Goal: Transaction & Acquisition: Download file/media

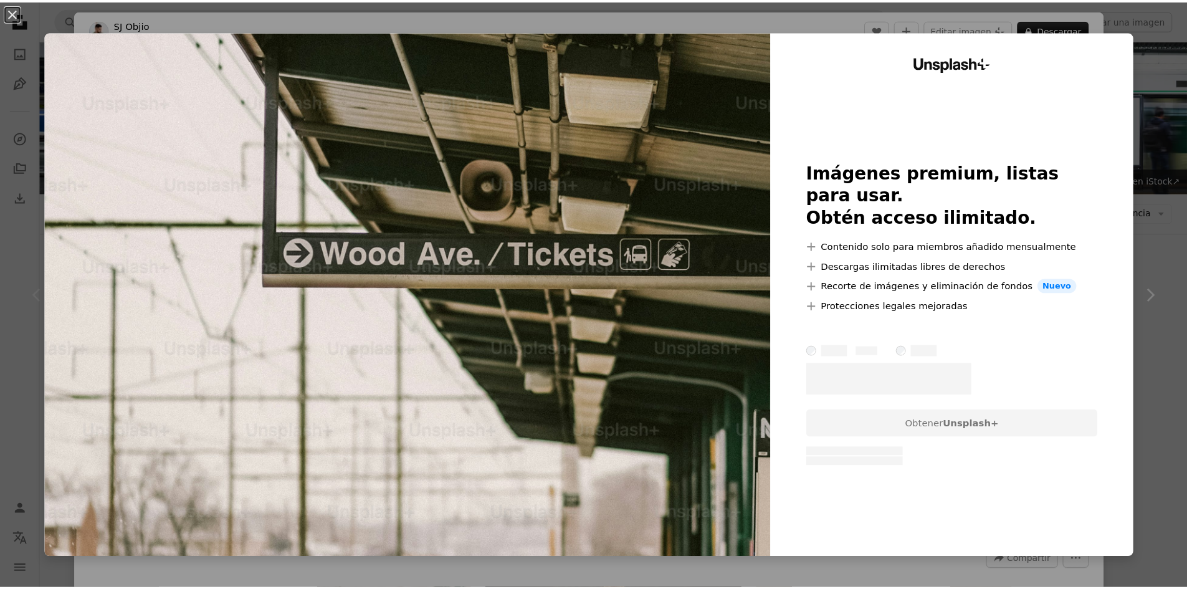
scroll to position [62, 0]
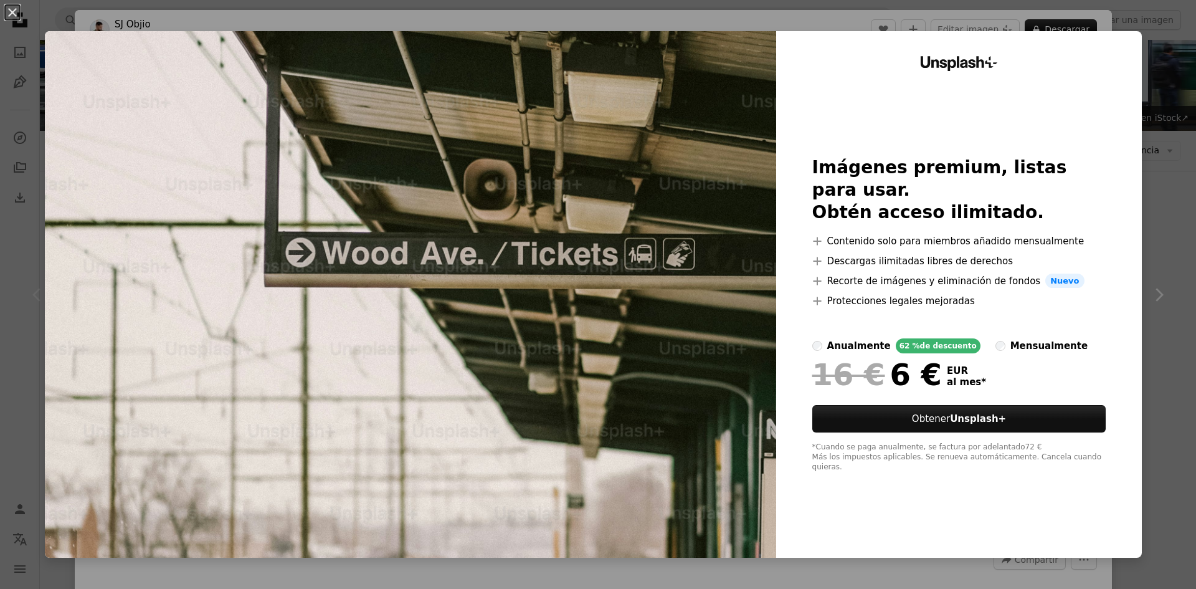
click at [1140, 77] on div "An X shape Unsplash+ Imágenes premium, listas para usar. Obtén acceso ilimitado…" at bounding box center [598, 294] width 1196 height 589
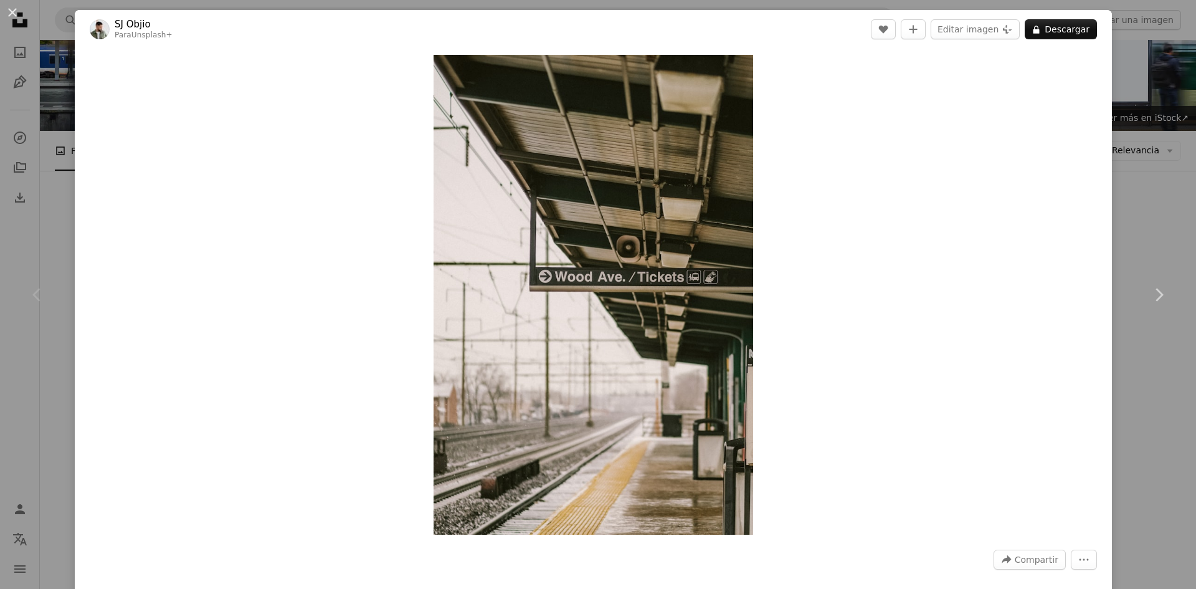
click at [1144, 69] on div "An X shape Chevron left Chevron right [PERSON_NAME] Para Unsplash+ A heart A pl…" at bounding box center [598, 294] width 1196 height 589
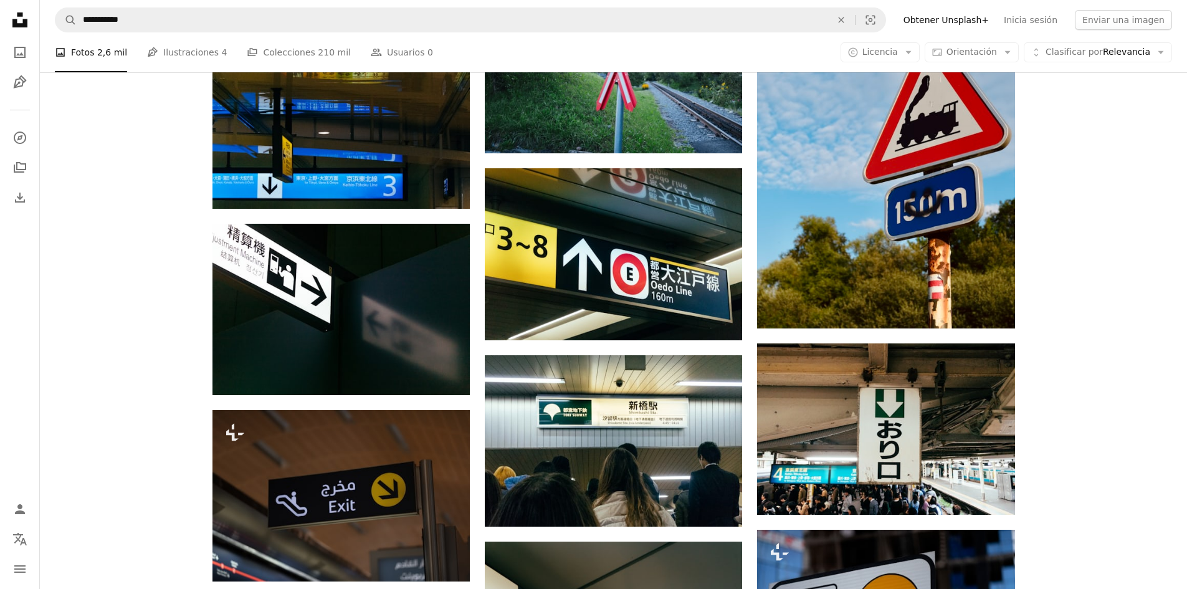
scroll to position [810, 0]
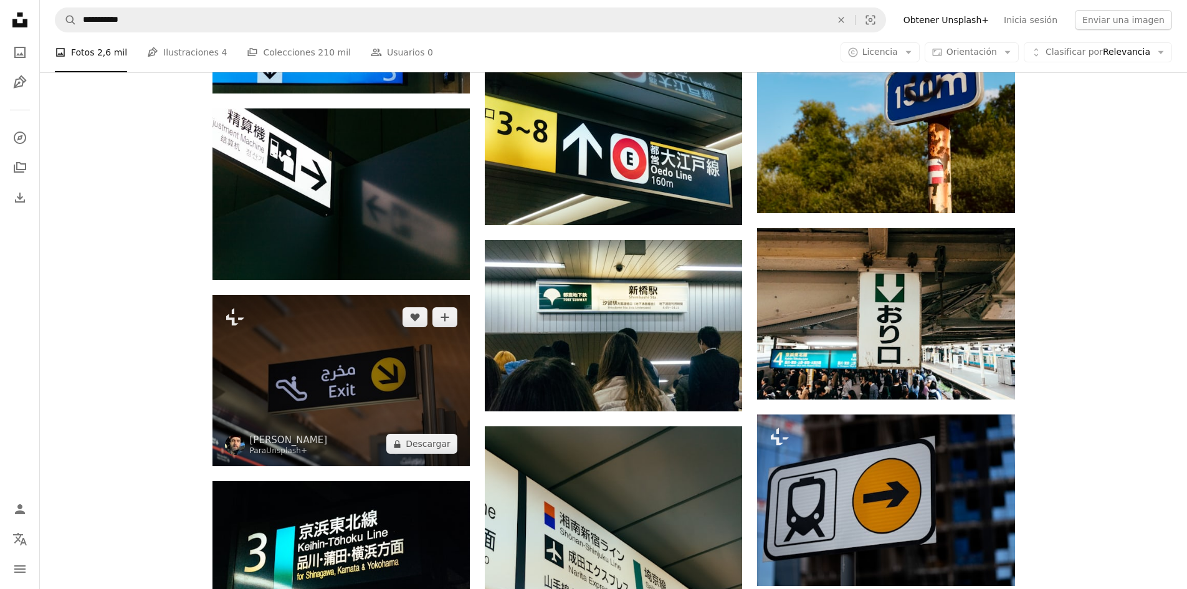
drag, startPoint x: 318, startPoint y: 211, endPoint x: 272, endPoint y: 191, distance: 50.8
click at [272, 295] on img at bounding box center [340, 380] width 257 height 171
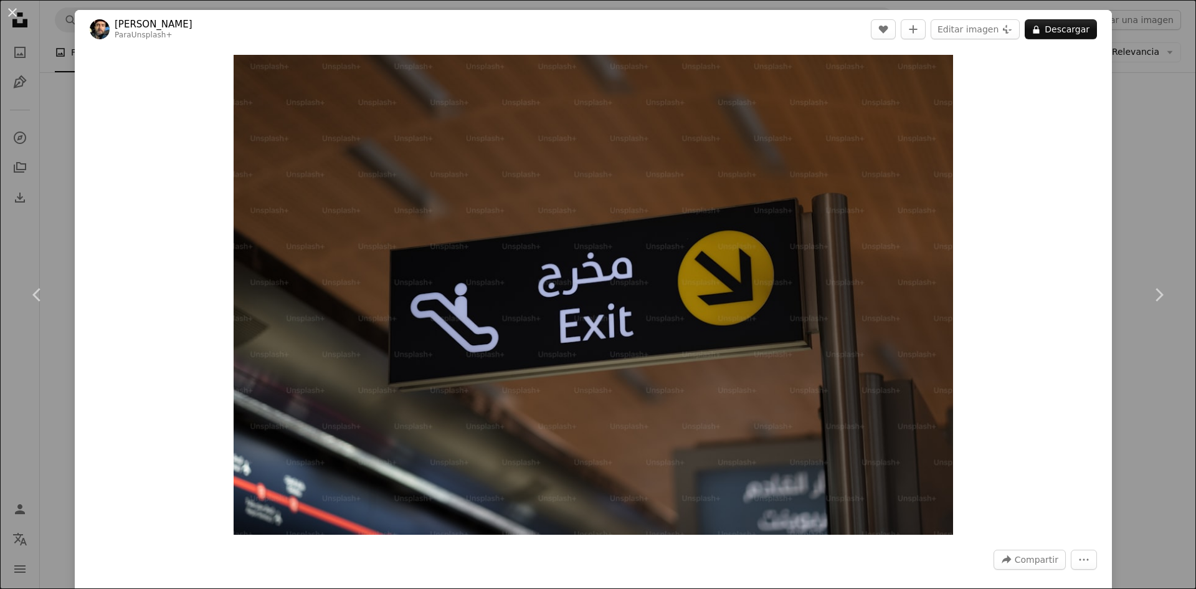
click at [1127, 85] on div "An X shape Chevron left Chevron right [PERSON_NAME] Para Unsplash+ A heart A pl…" at bounding box center [598, 294] width 1196 height 589
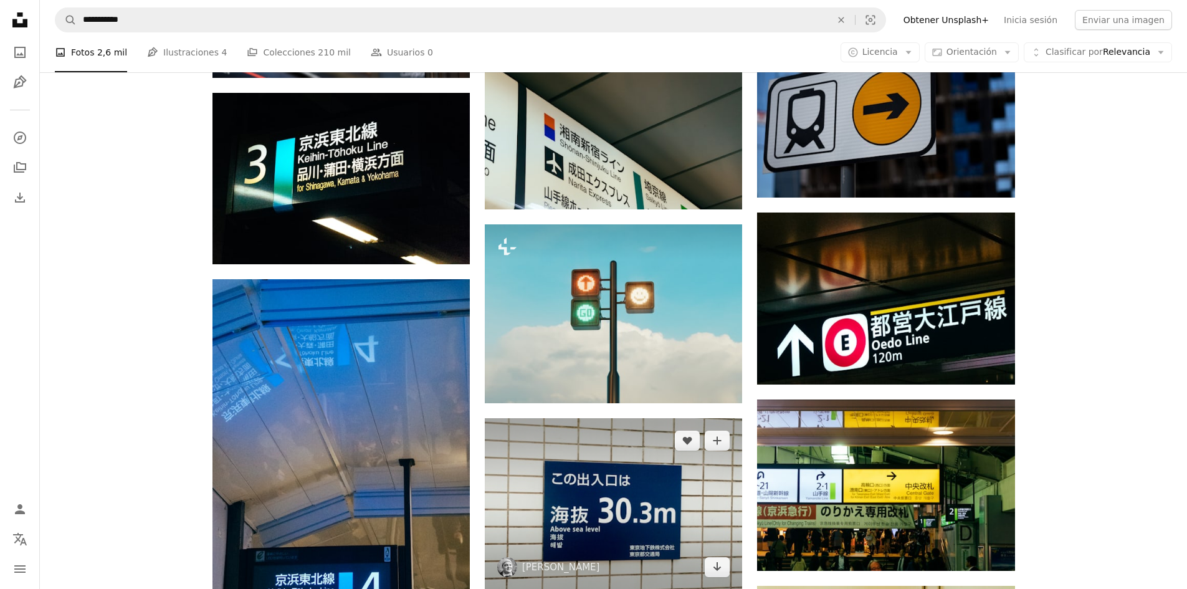
scroll to position [1421, 0]
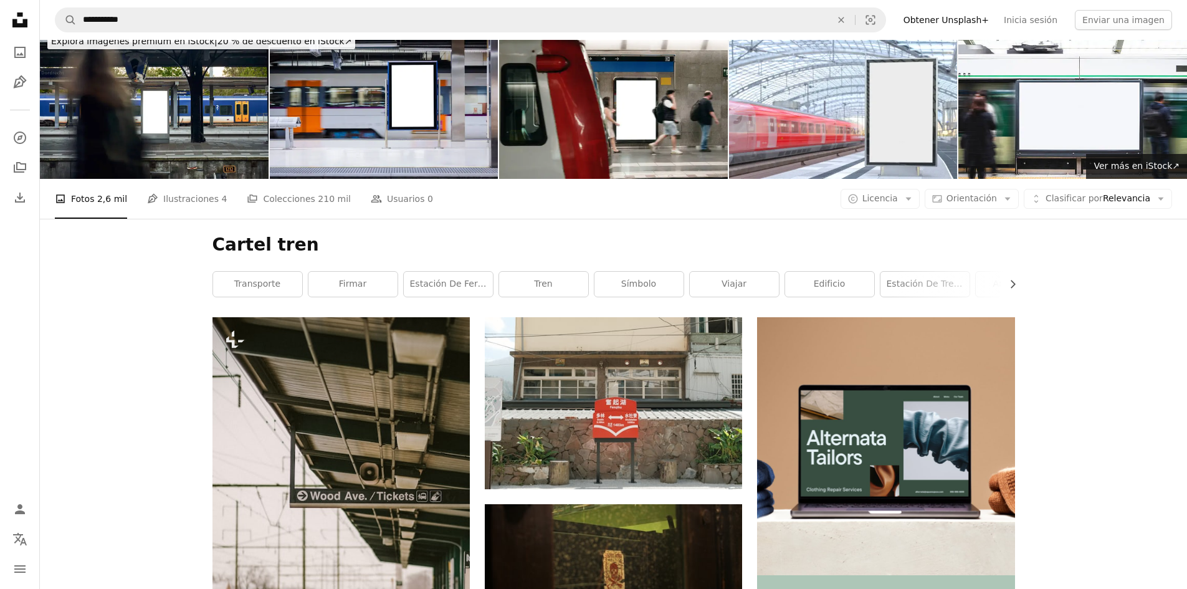
scroll to position [0, 0]
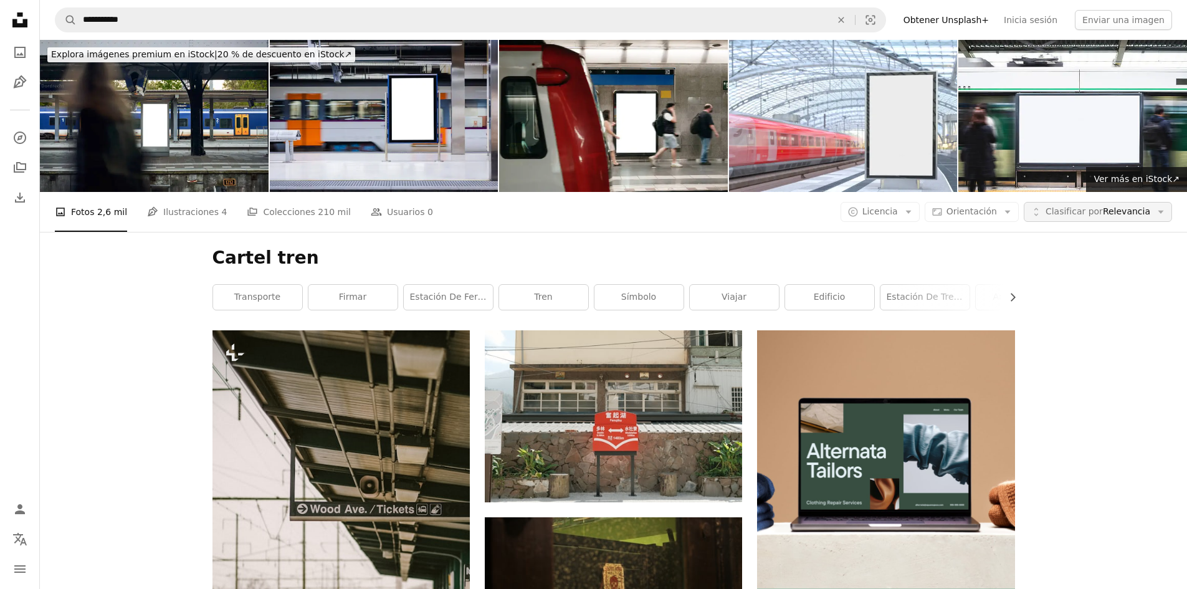
click at [1073, 206] on span "Clasificar por" at bounding box center [1073, 211] width 57 height 10
click at [911, 211] on icon "button" at bounding box center [908, 212] width 6 height 3
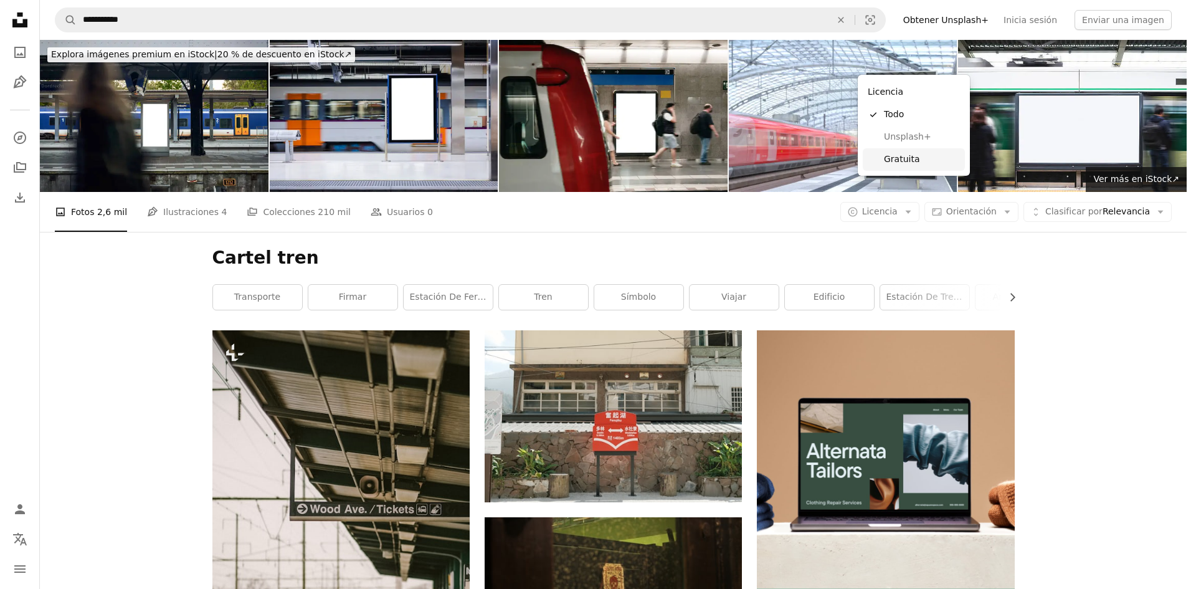
click at [886, 160] on span "Gratuita" at bounding box center [922, 159] width 76 height 12
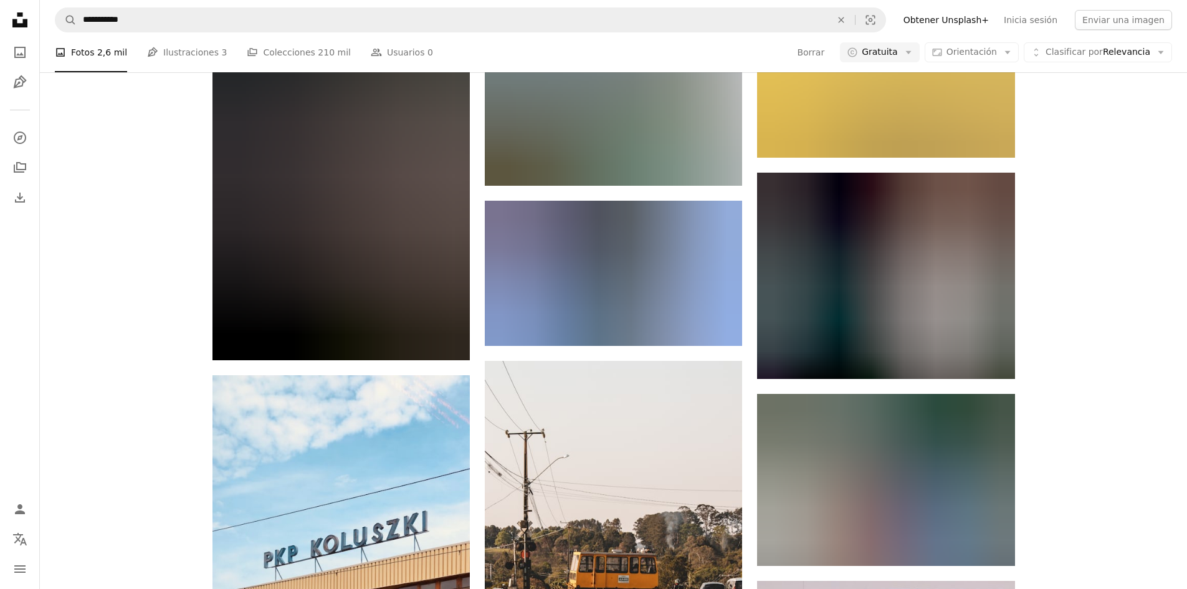
scroll to position [12955, 0]
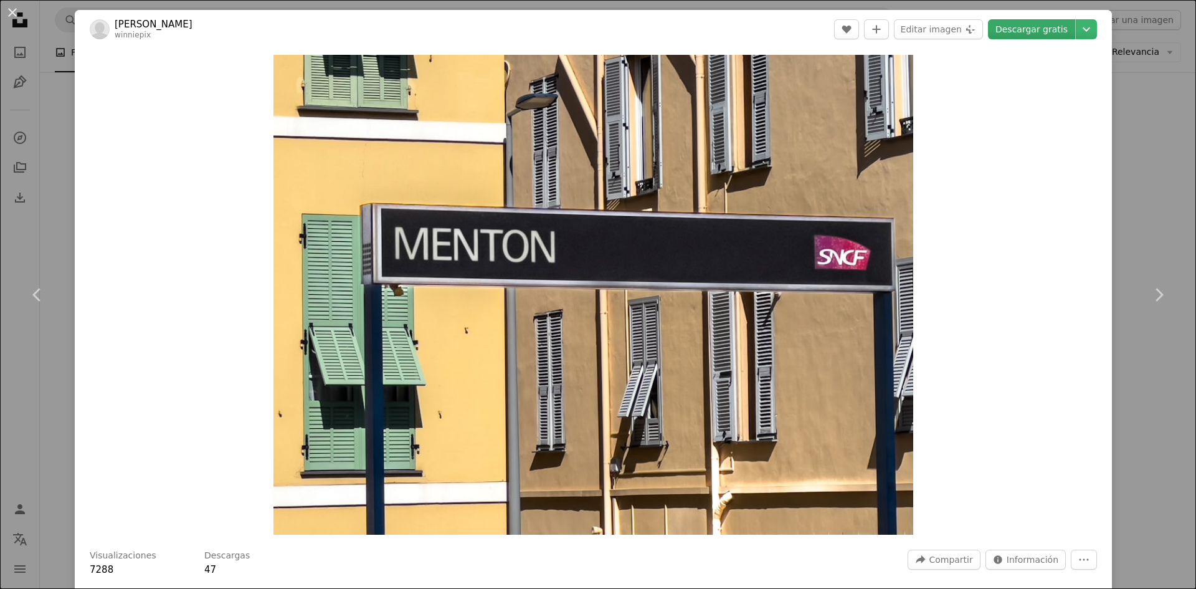
click at [1040, 27] on link "Descargar gratis" at bounding box center [1031, 29] width 87 height 20
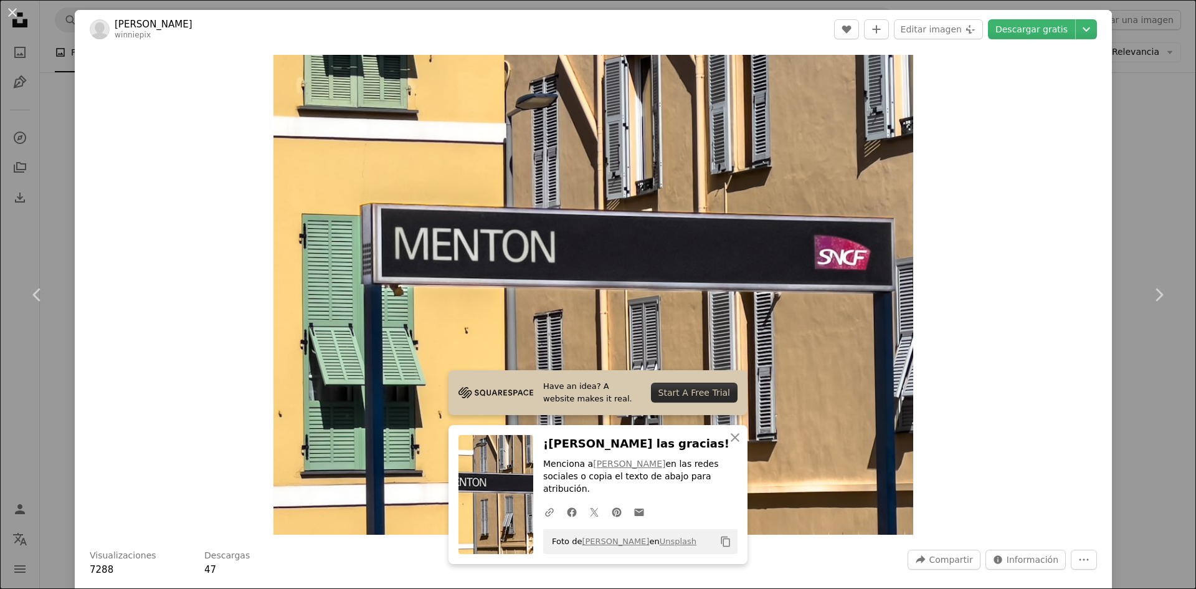
drag, startPoint x: 1154, startPoint y: 78, endPoint x: 1046, endPoint y: 85, distance: 108.0
click at [1154, 78] on div "An X shape Chevron left Chevron right Have an idea? A website makes it real. St…" at bounding box center [598, 294] width 1196 height 589
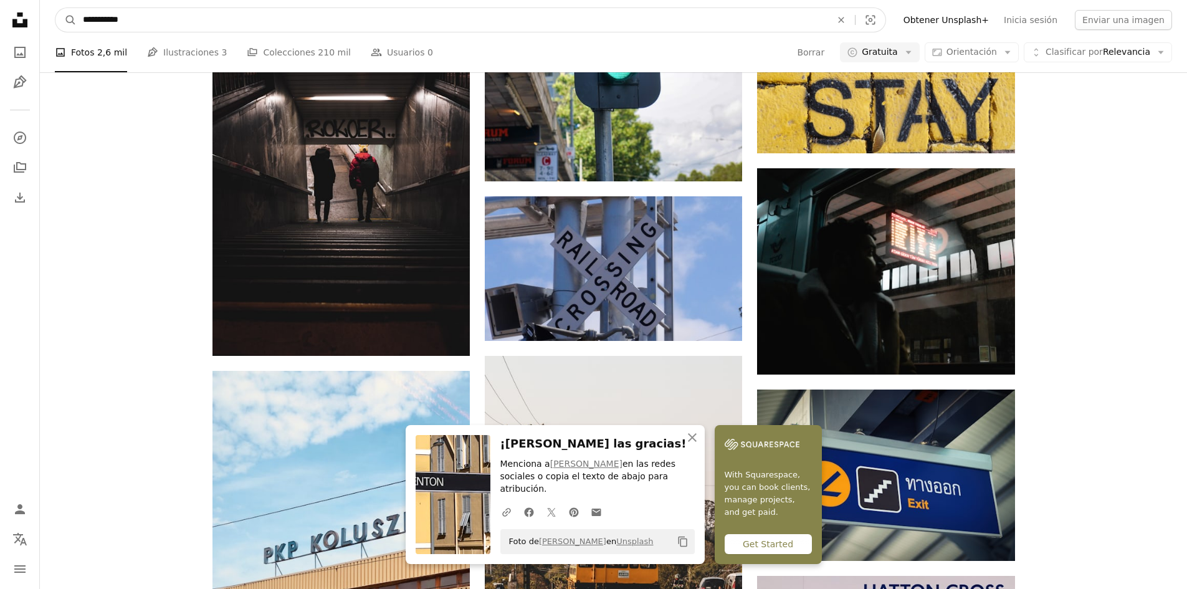
drag, startPoint x: 545, startPoint y: 17, endPoint x: 0, endPoint y: 42, distance: 545.6
type input "**********"
click button "A magnifying glass" at bounding box center [65, 20] width 21 height 24
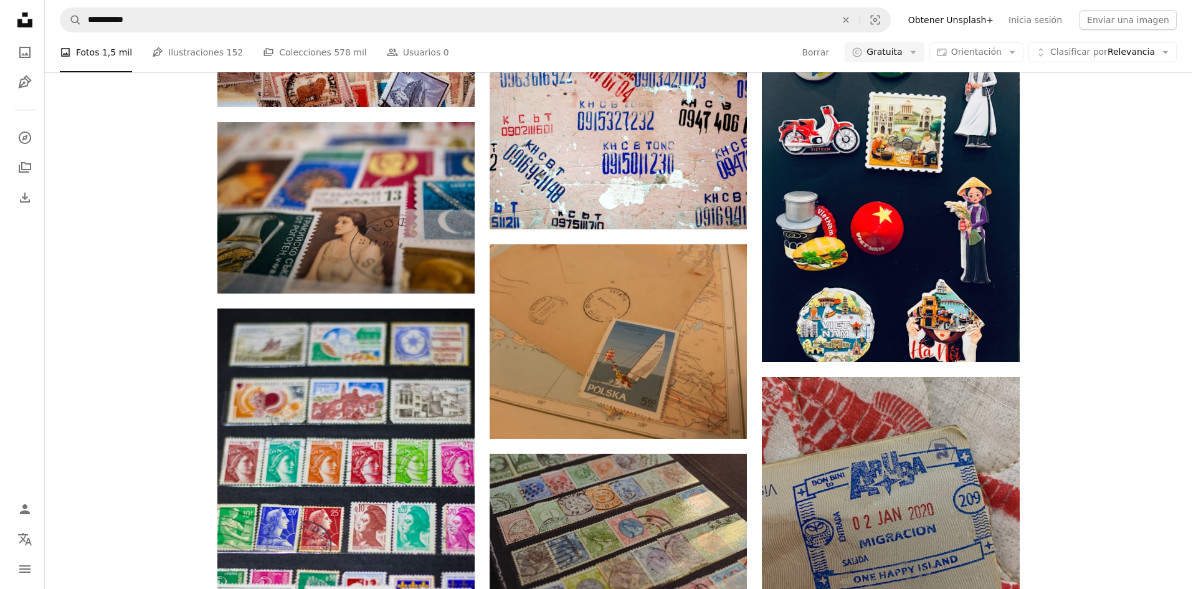
scroll to position [1246, 0]
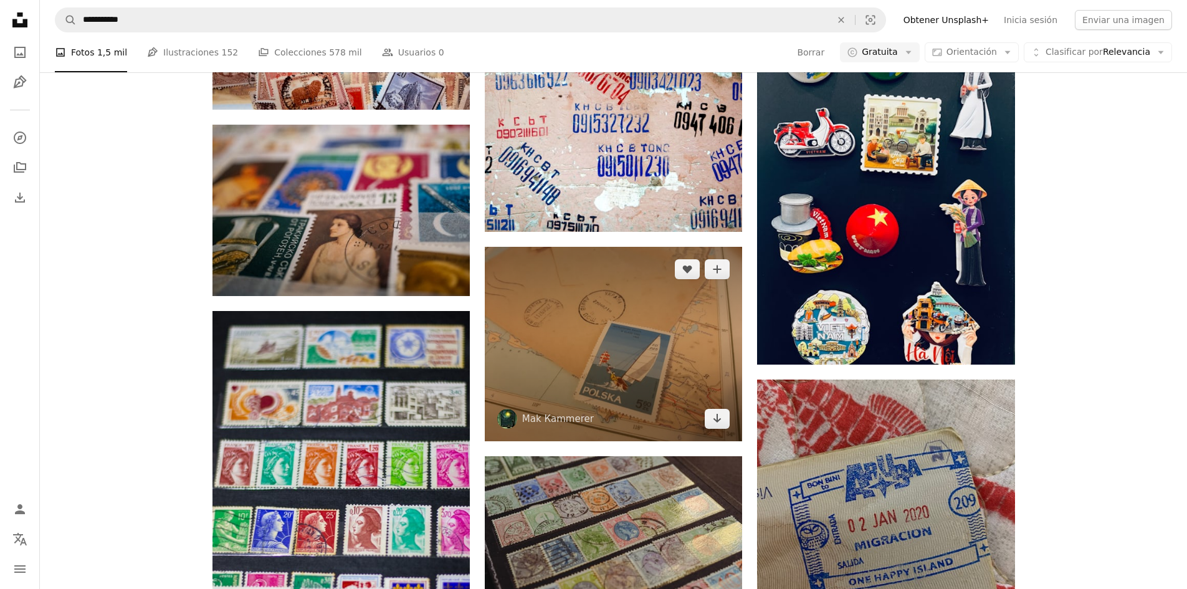
click at [597, 247] on img at bounding box center [613, 344] width 257 height 194
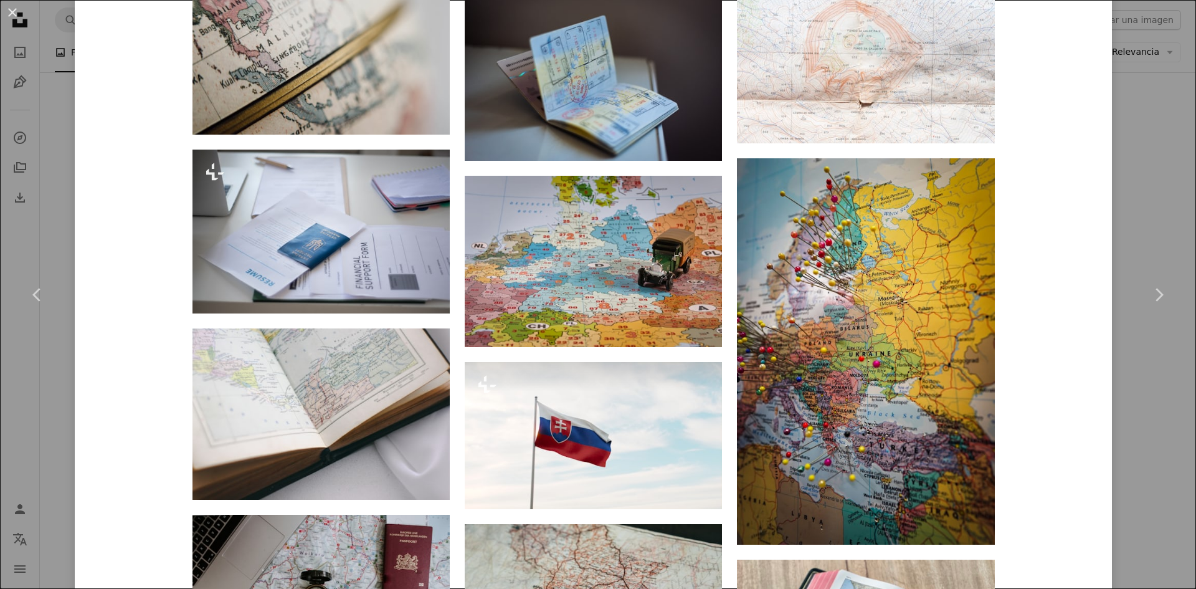
scroll to position [1744, 0]
